Goal: Information Seeking & Learning: Learn about a topic

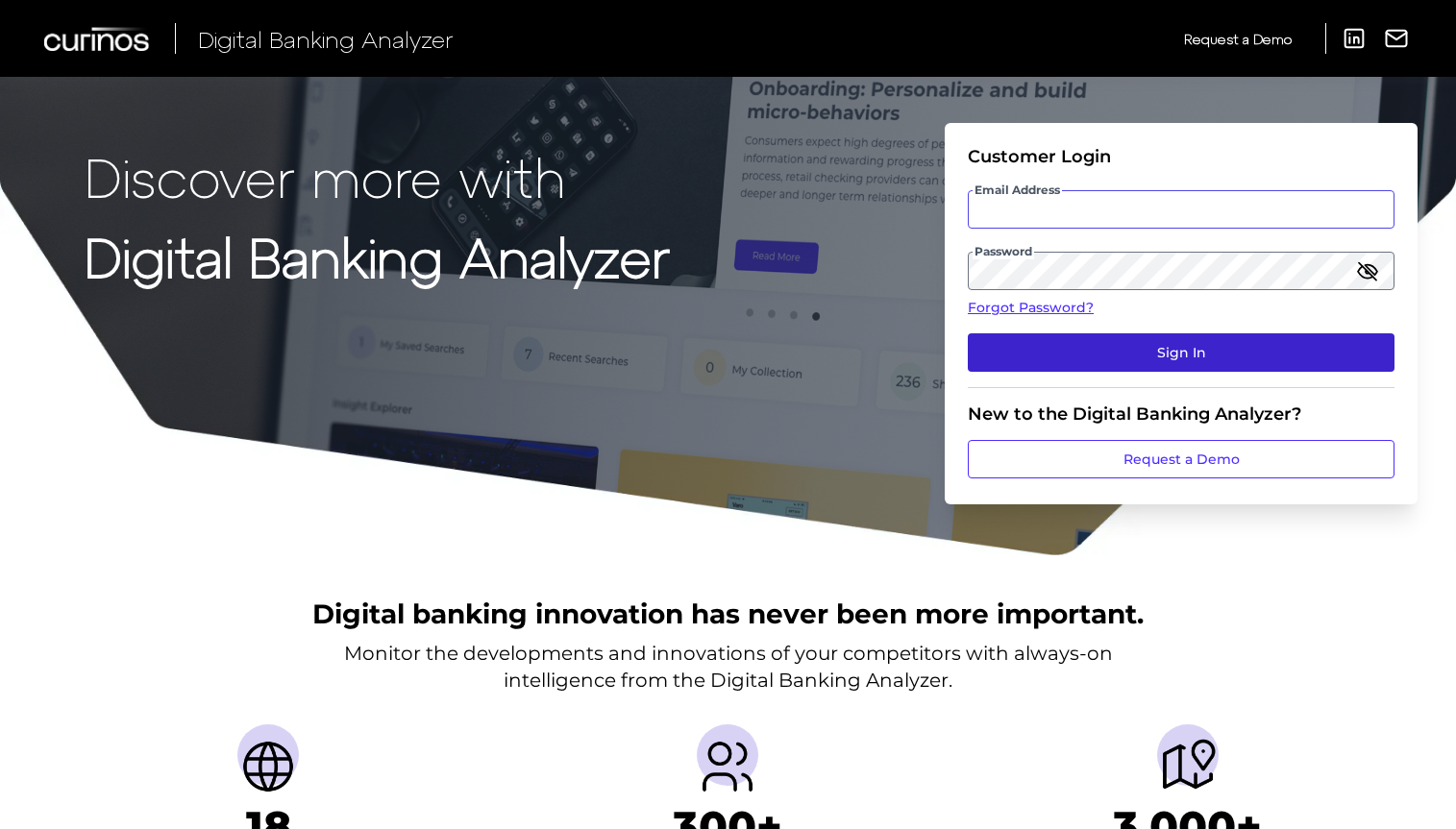
type input "[EMAIL_ADDRESS][DOMAIN_NAME]"
click at [1207, 351] on button "Sign In" at bounding box center [1181, 352] width 426 height 38
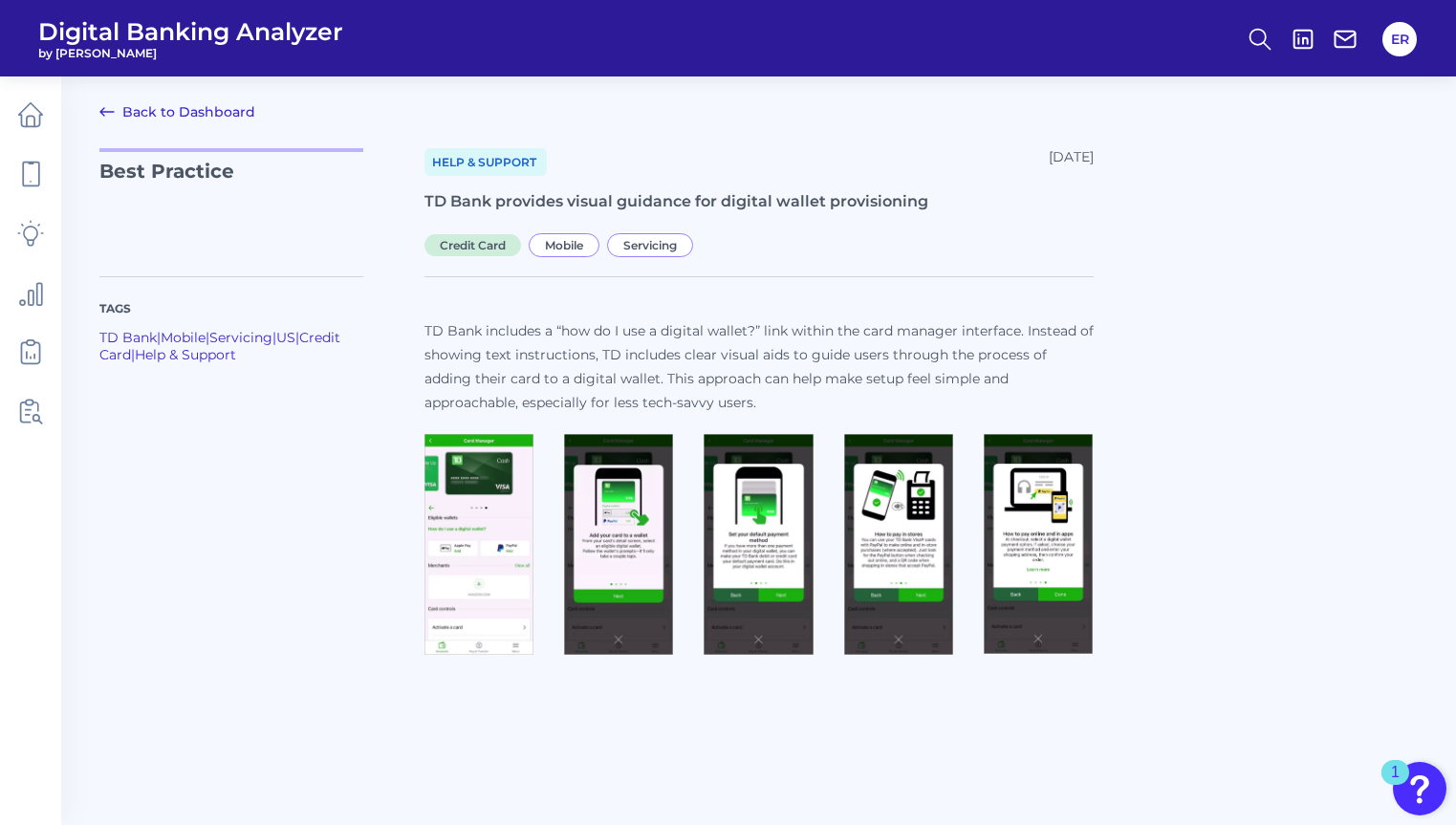
click at [465, 533] on img at bounding box center [479, 544] width 109 height 222
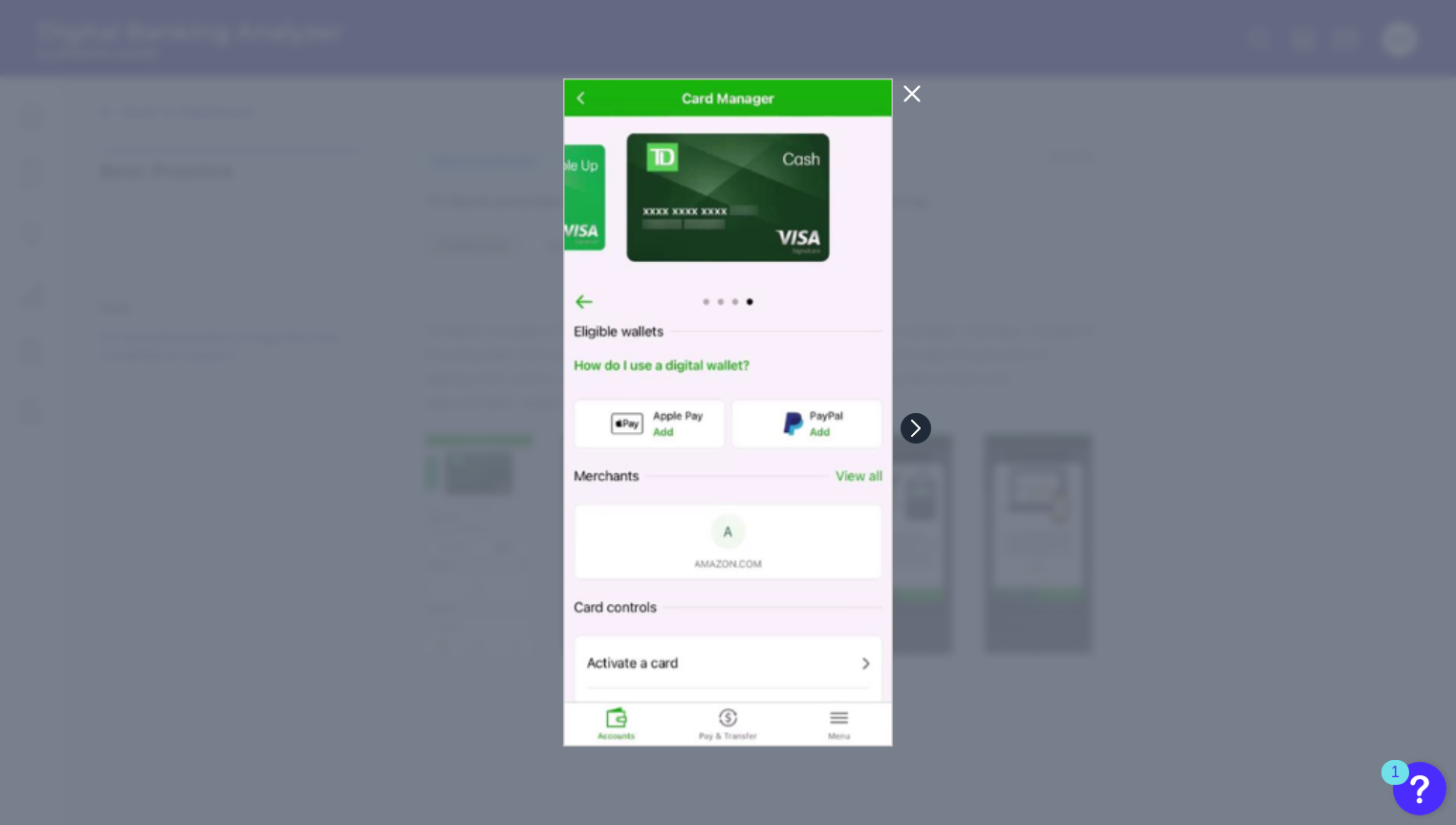
click at [921, 427] on icon at bounding box center [916, 428] width 18 height 18
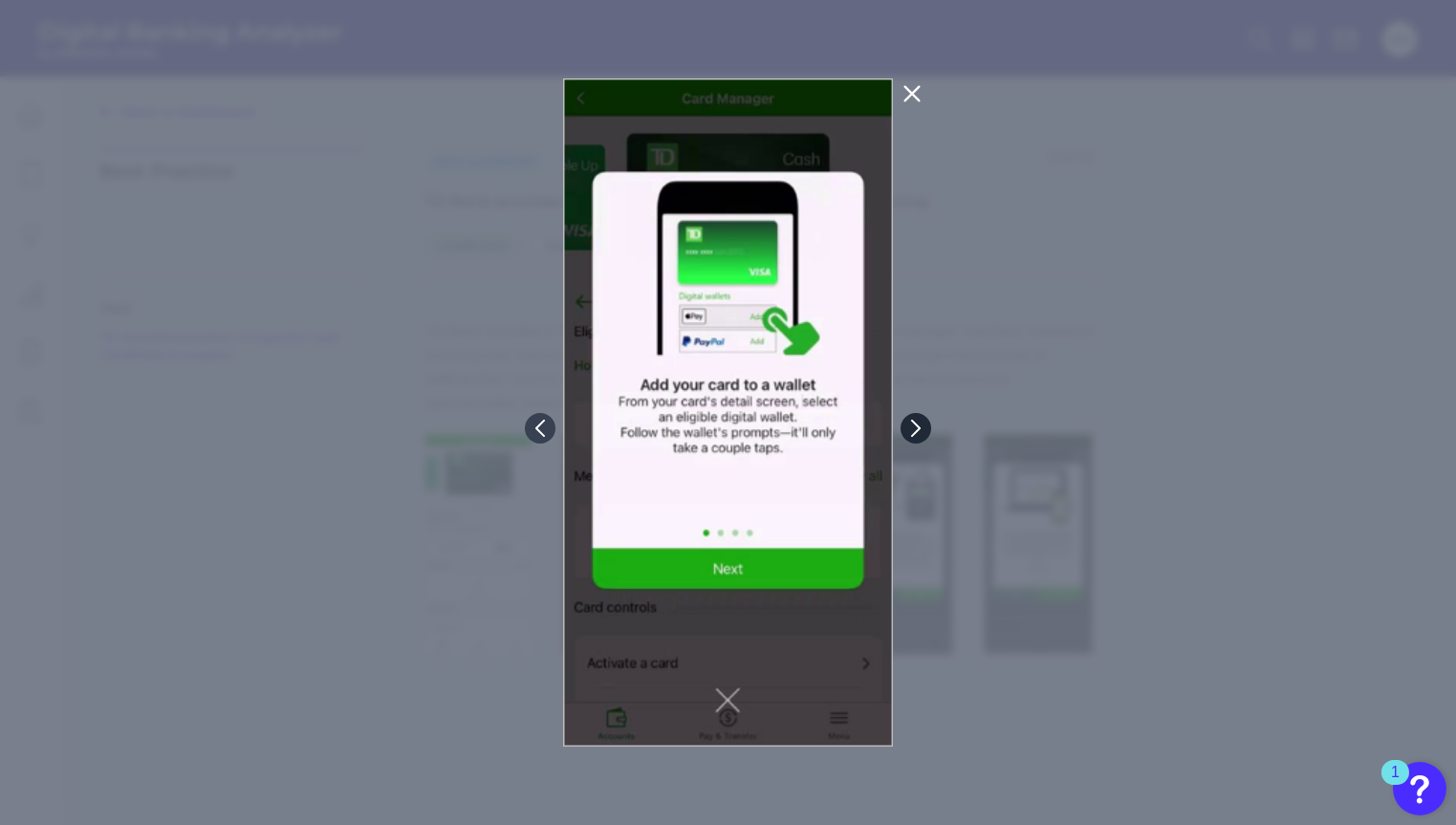
click at [919, 428] on icon at bounding box center [916, 427] width 8 height 16
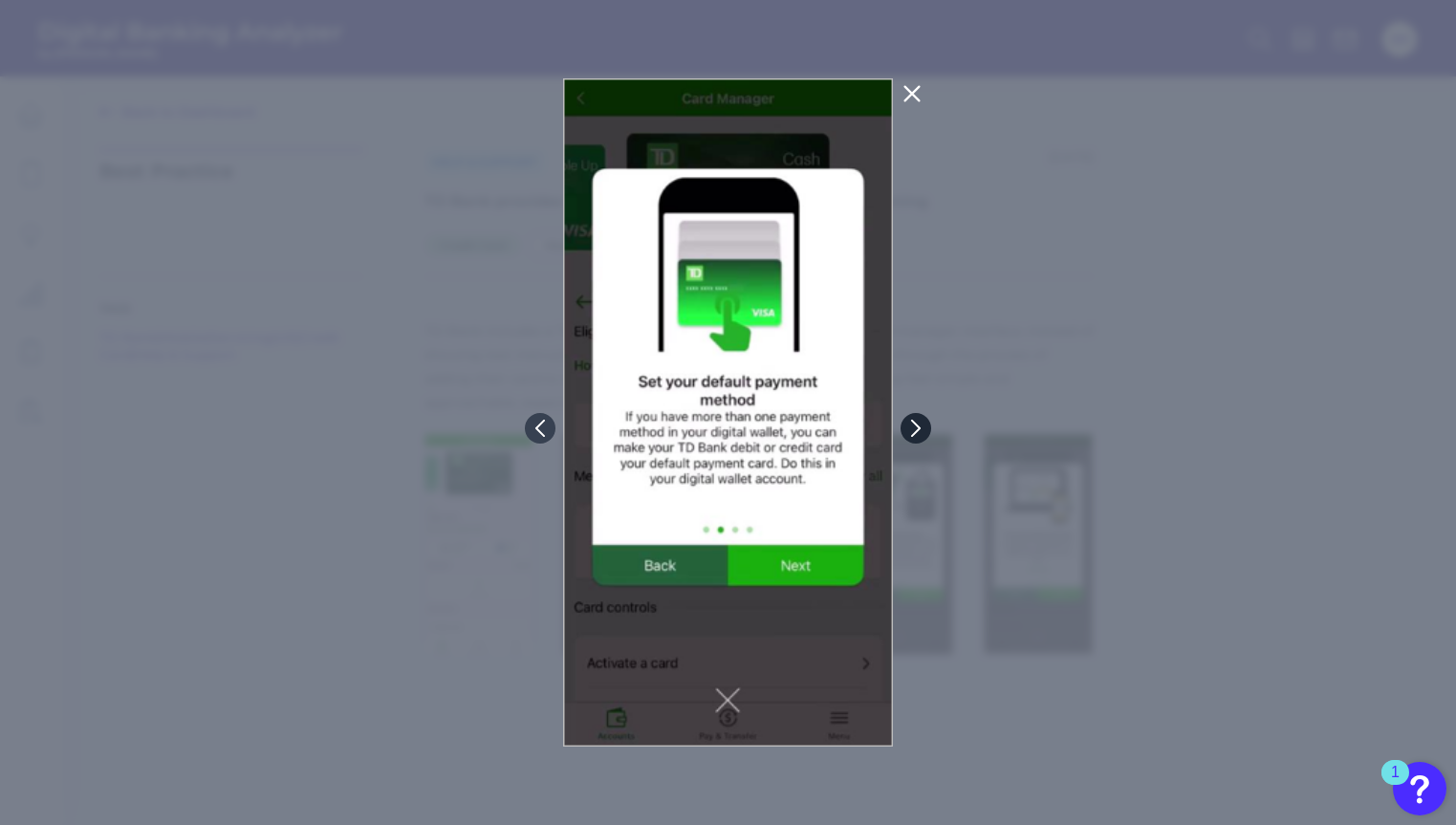
click at [919, 428] on icon at bounding box center [916, 427] width 8 height 16
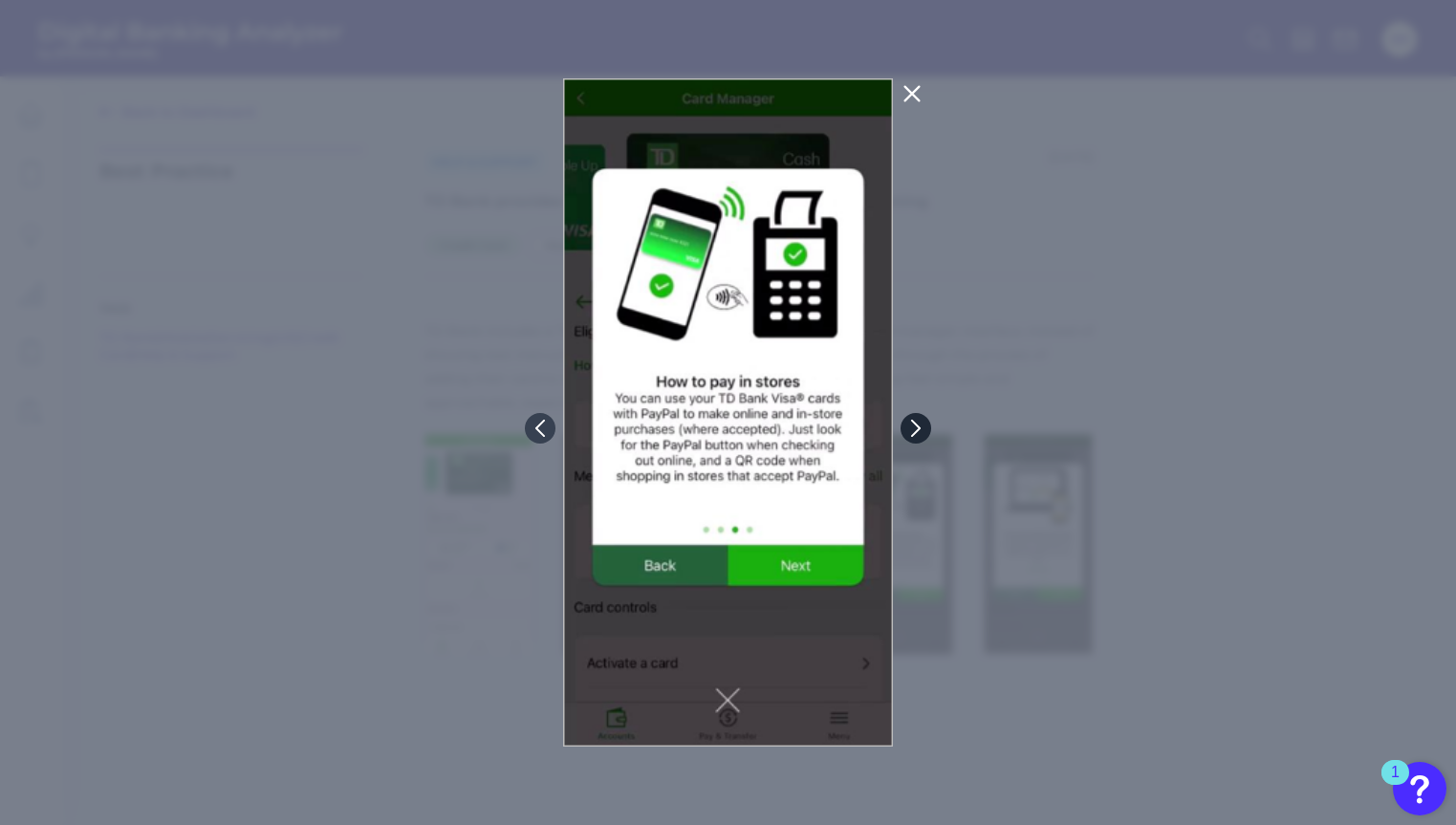
click at [919, 428] on icon at bounding box center [916, 427] width 8 height 16
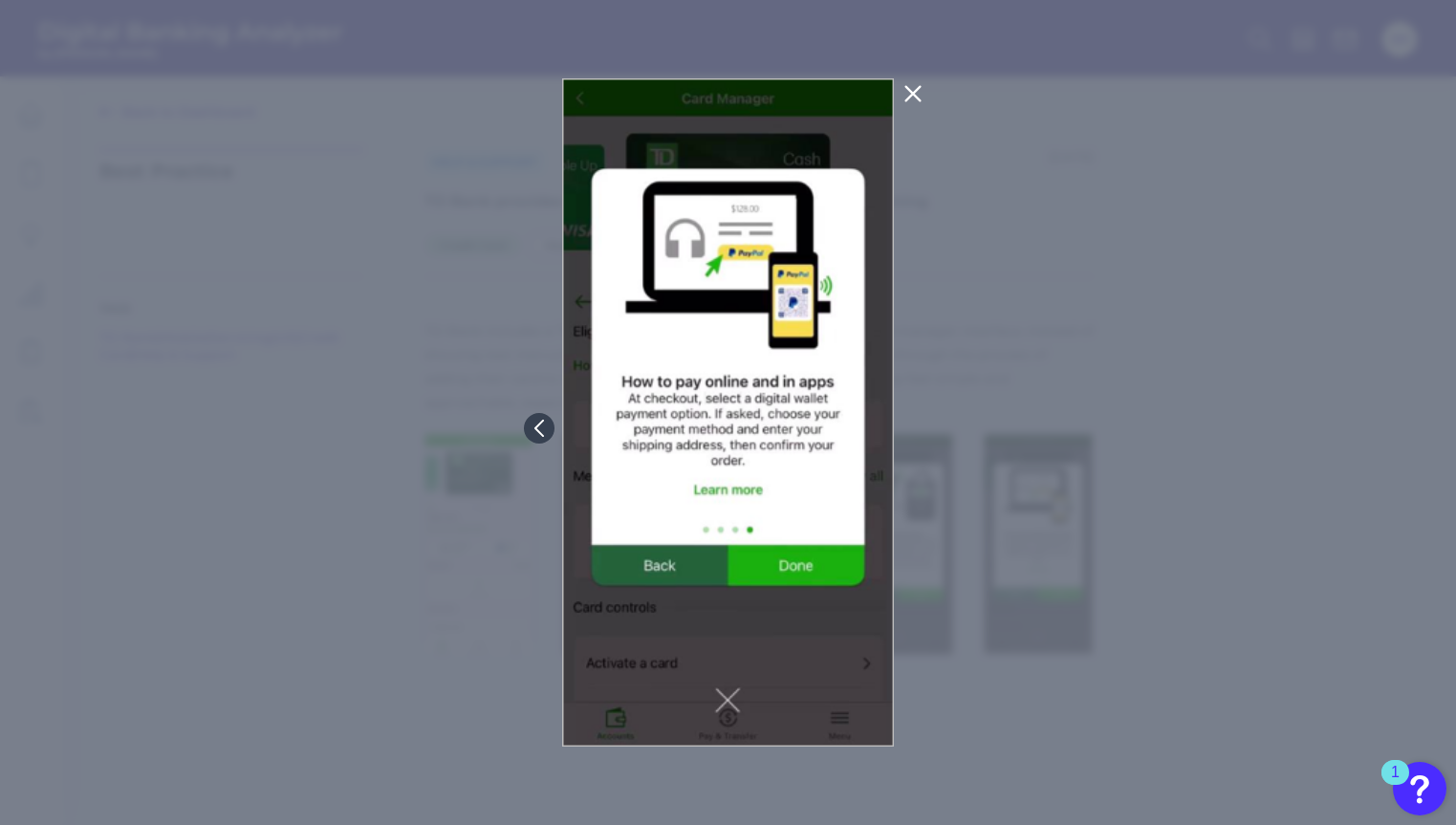
click at [918, 98] on icon at bounding box center [912, 94] width 15 height 15
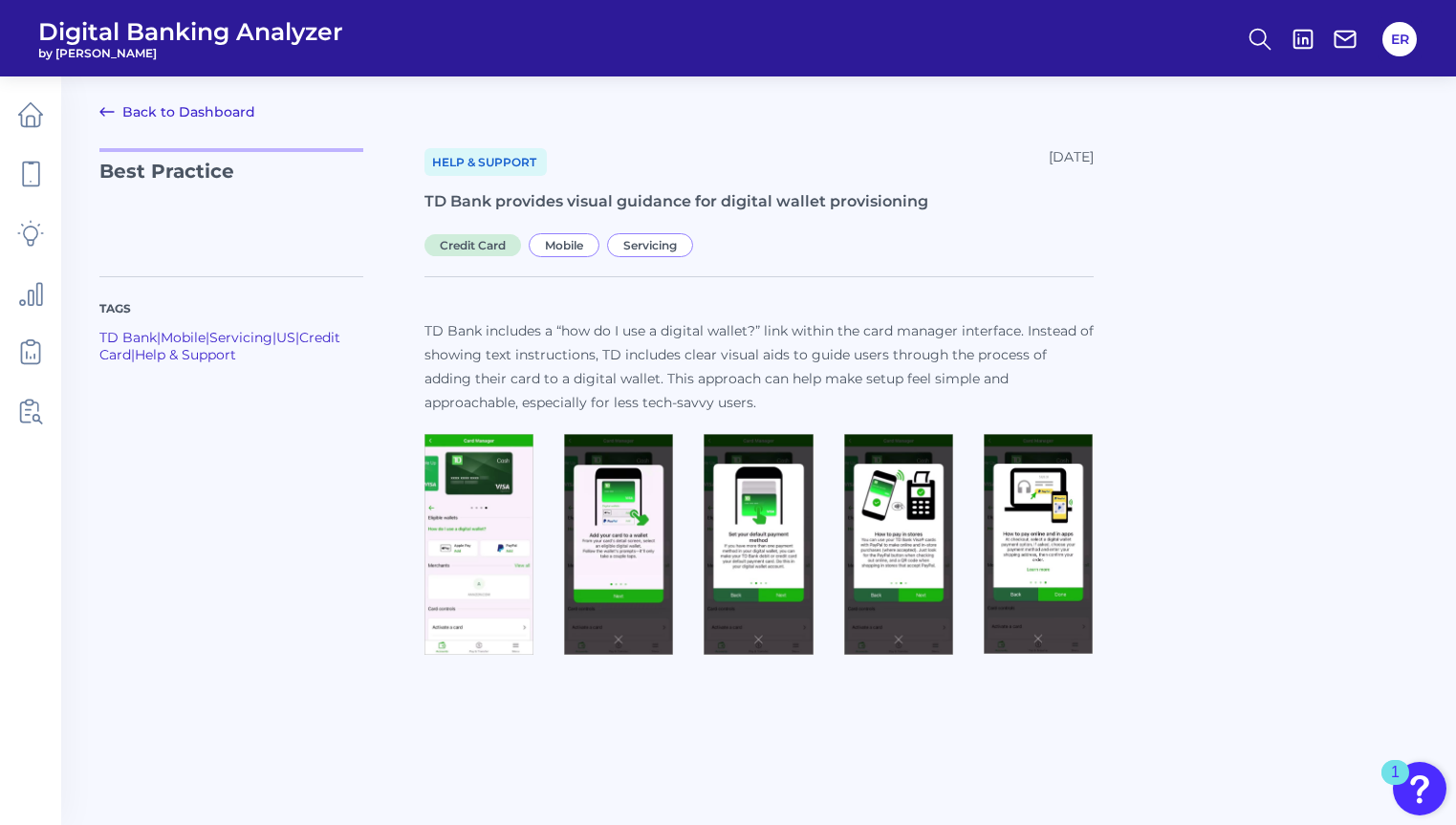
click at [478, 579] on img at bounding box center [479, 544] width 109 height 222
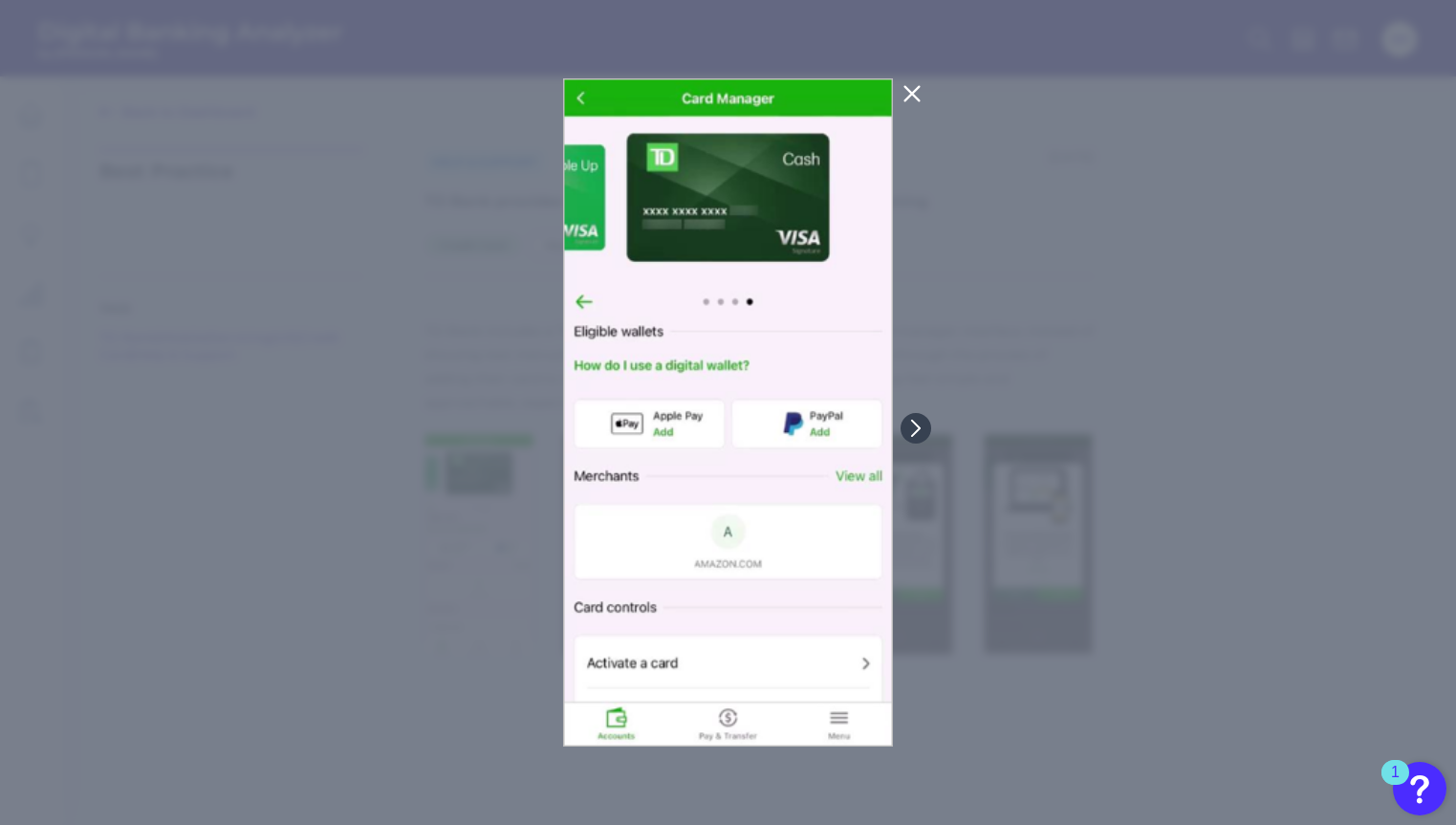
drag, startPoint x: 1142, startPoint y: 364, endPoint x: 1154, endPoint y: 372, distance: 14.4
click at [1142, 364] on div at bounding box center [728, 412] width 1456 height 825
click at [911, 426] on icon at bounding box center [916, 428] width 18 height 18
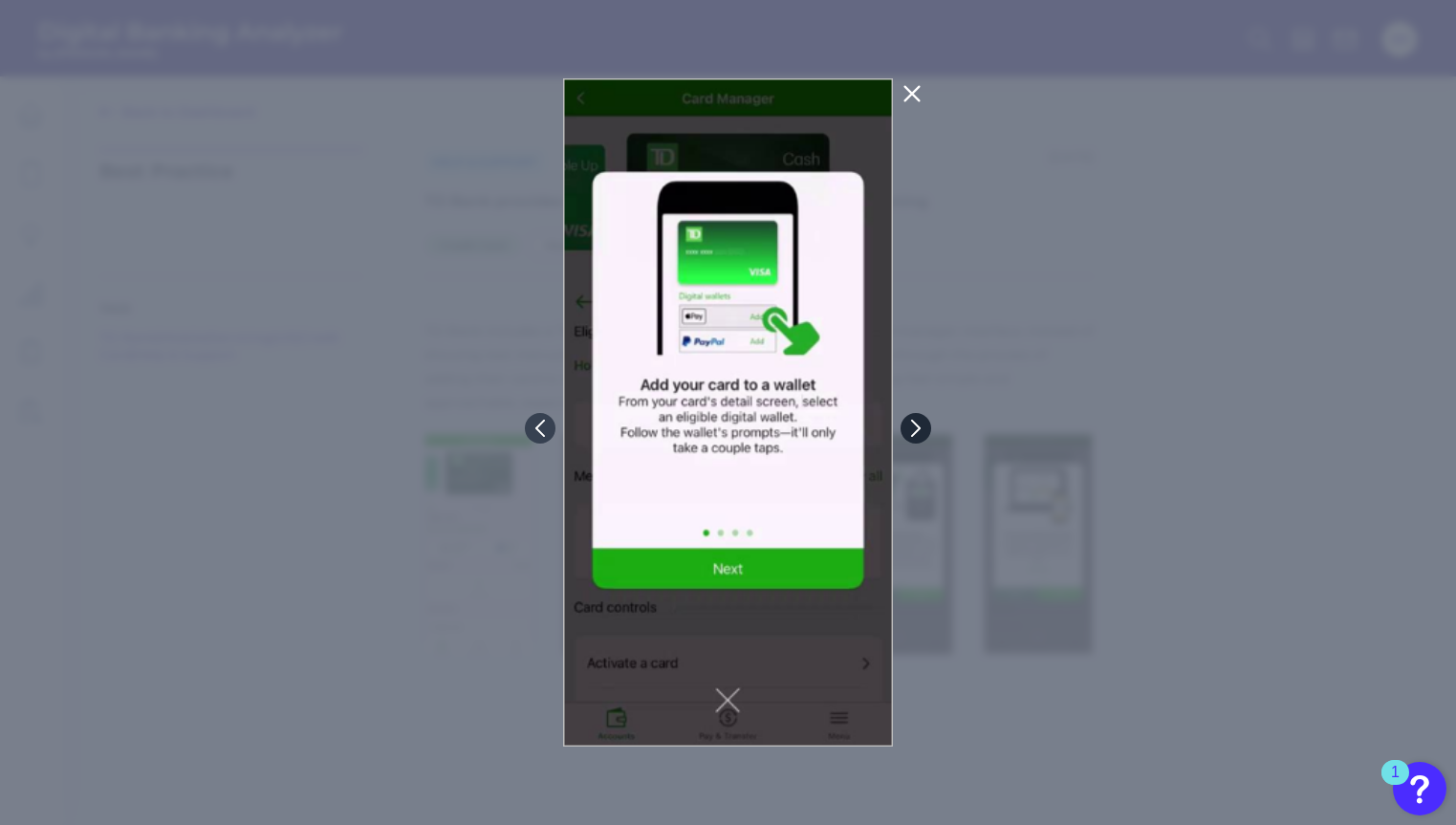
click at [914, 418] on button at bounding box center [915, 428] width 30 height 30
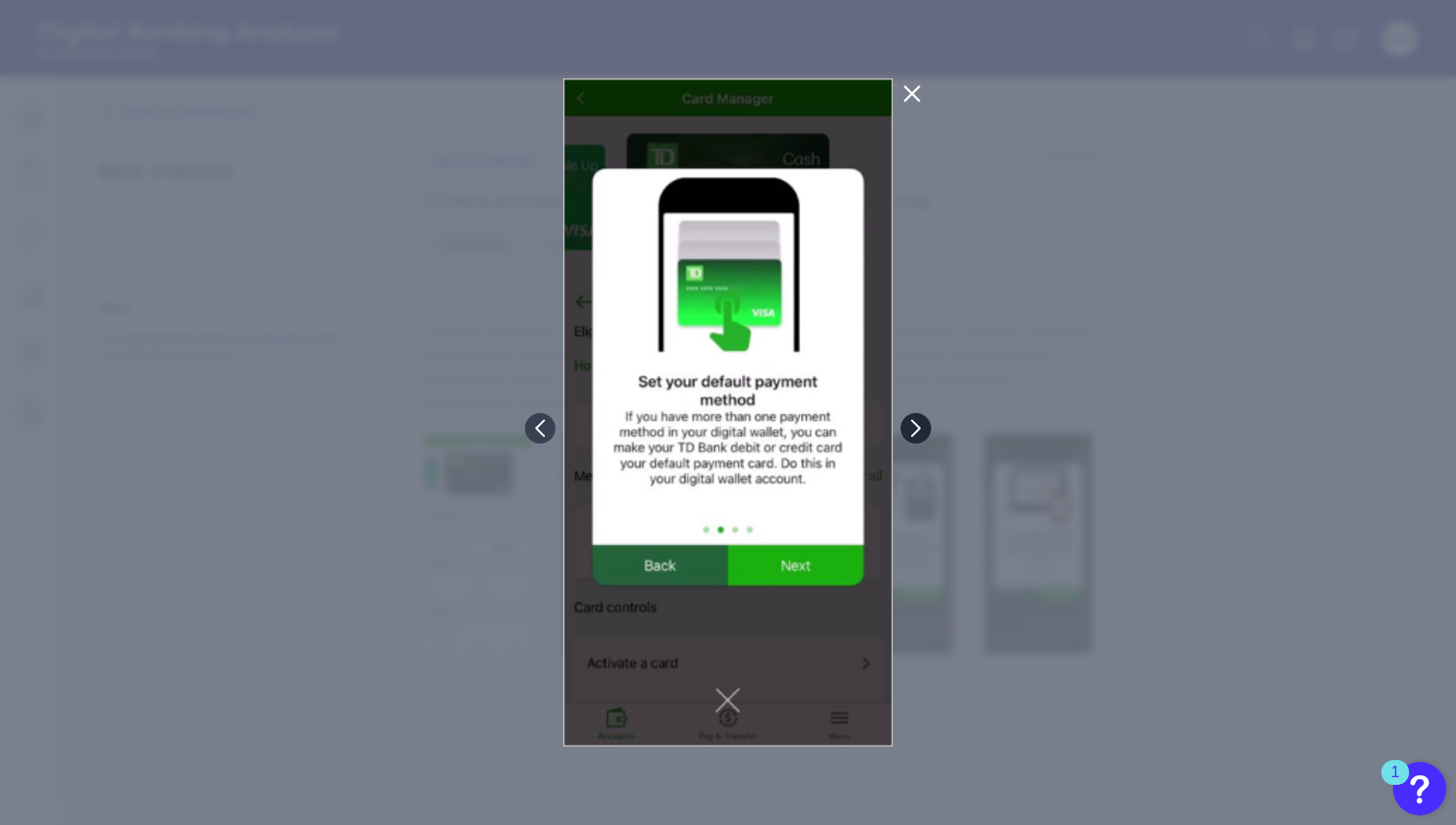
click at [916, 431] on icon at bounding box center [916, 427] width 8 height 16
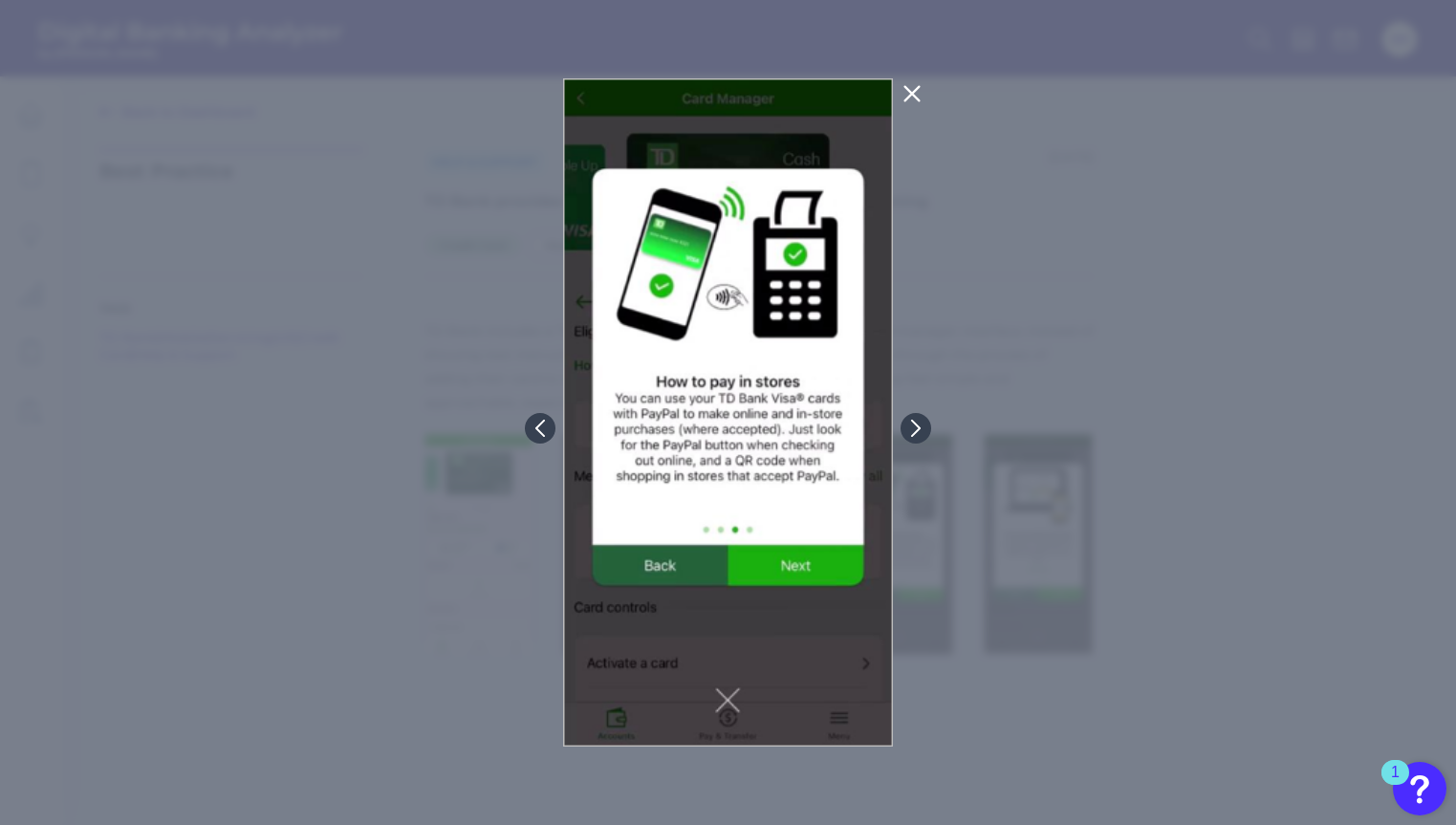
click at [906, 96] on icon at bounding box center [911, 93] width 22 height 22
